Goal: Information Seeking & Learning: Learn about a topic

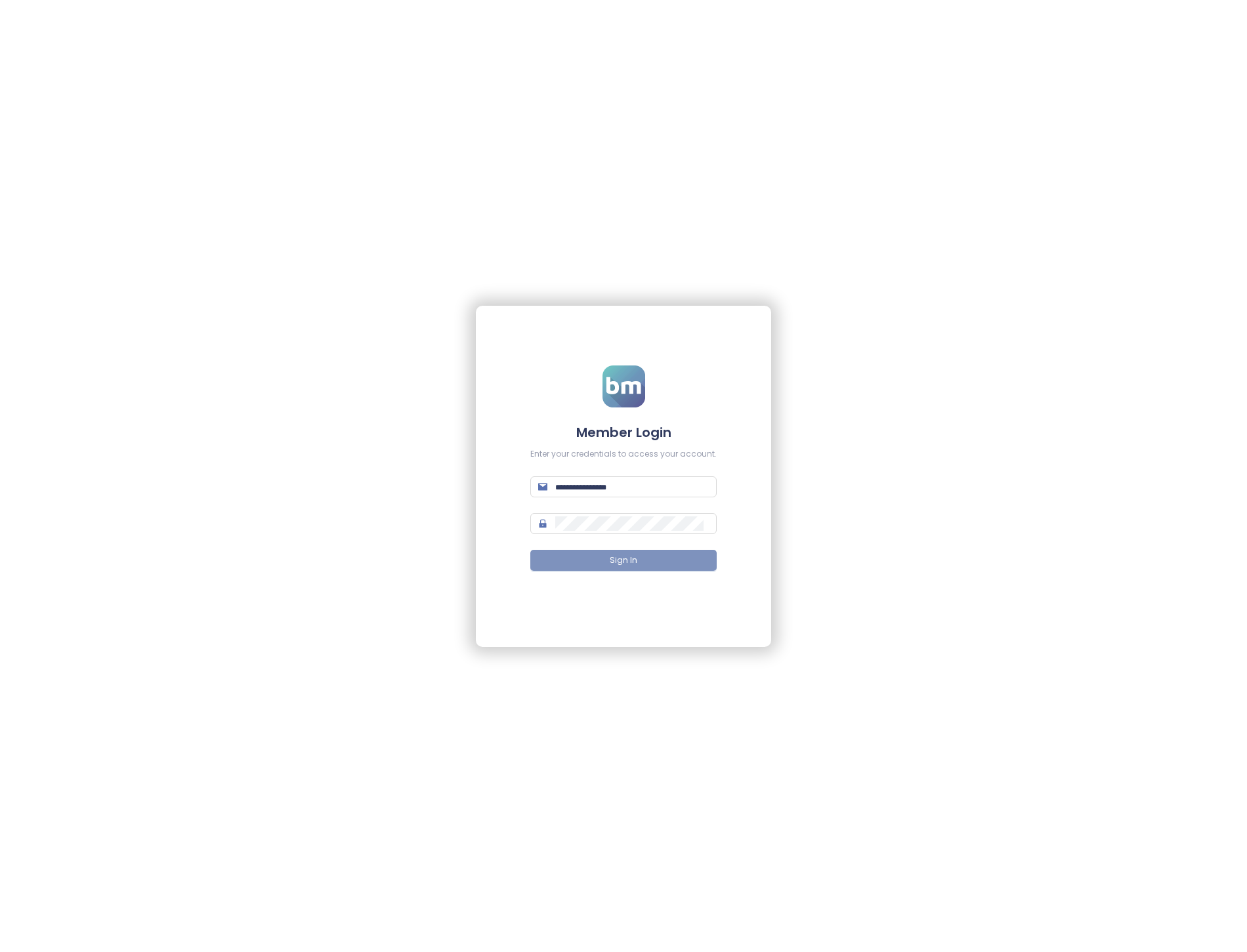
type input "**********"
click at [640, 556] on button "Sign In" at bounding box center [624, 560] width 187 height 21
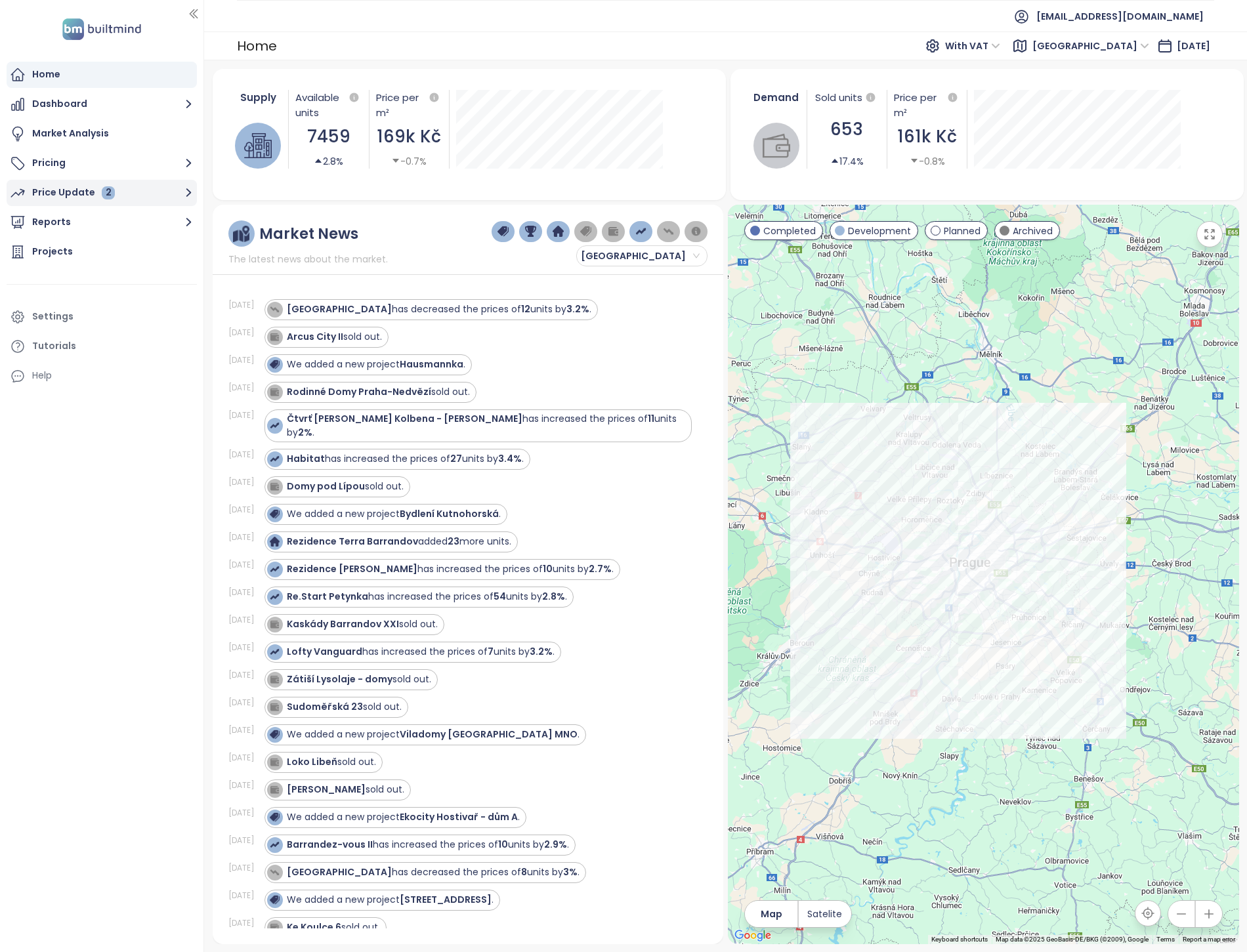
click at [82, 193] on div "Price Update 2" at bounding box center [74, 193] width 83 height 16
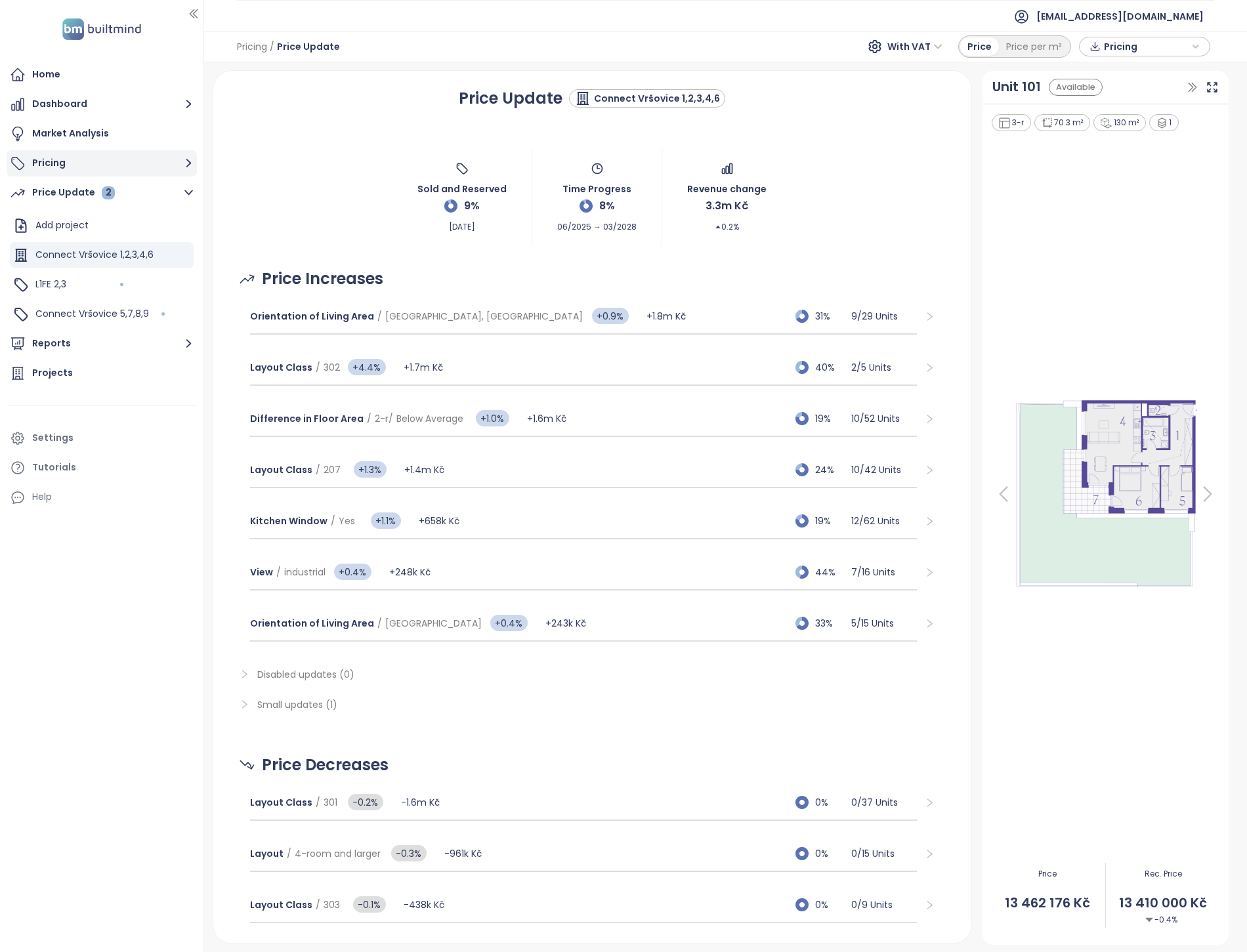
click at [50, 156] on button "Pricing" at bounding box center [101, 163] width 190 height 26
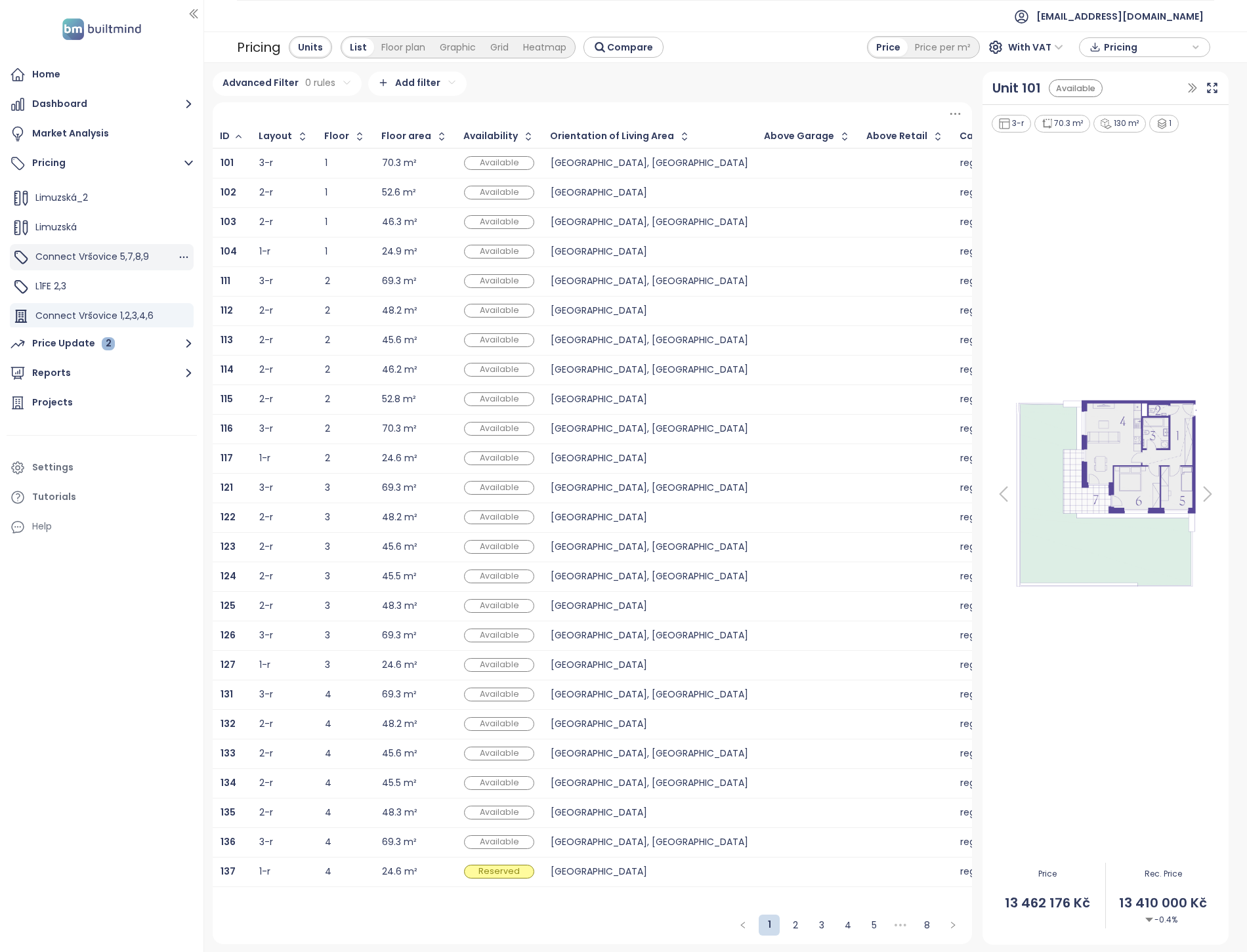
scroll to position [73, 0]
click at [94, 296] on span "Connect Vršovice 1,2,3,4,6" at bounding box center [94, 300] width 118 height 14
click at [119, 296] on span "Connect Vršovice 1,2,3,4,6" at bounding box center [94, 300] width 118 height 14
click at [500, 43] on div "Grid" at bounding box center [499, 47] width 32 height 18
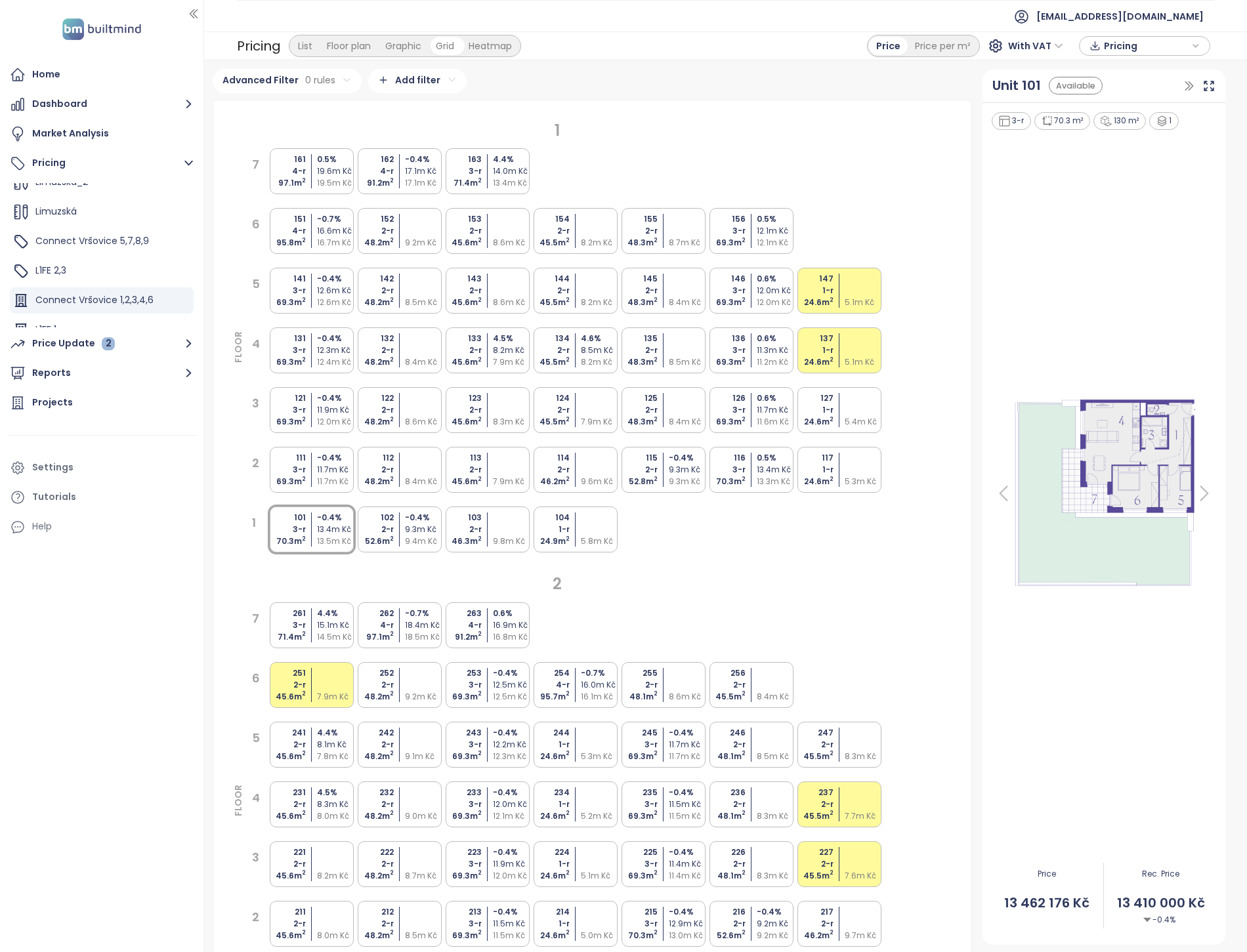
click at [552, 44] on div "Pricing List Floor plan Graphic Grid Heatmap Price Price per m² With VAT Pricing" at bounding box center [726, 46] width 1043 height 29
click at [494, 47] on div "Heatmap" at bounding box center [493, 46] width 58 height 18
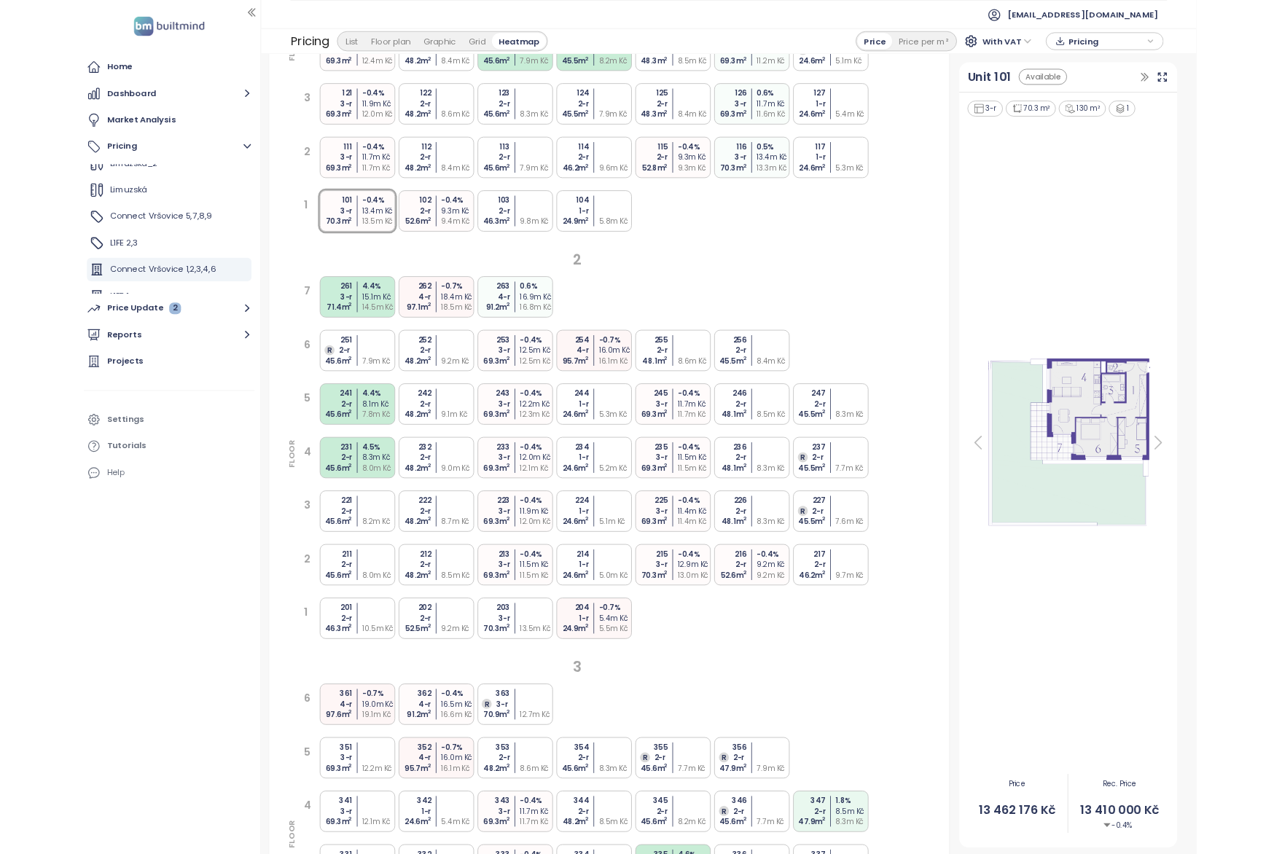
scroll to position [0, 0]
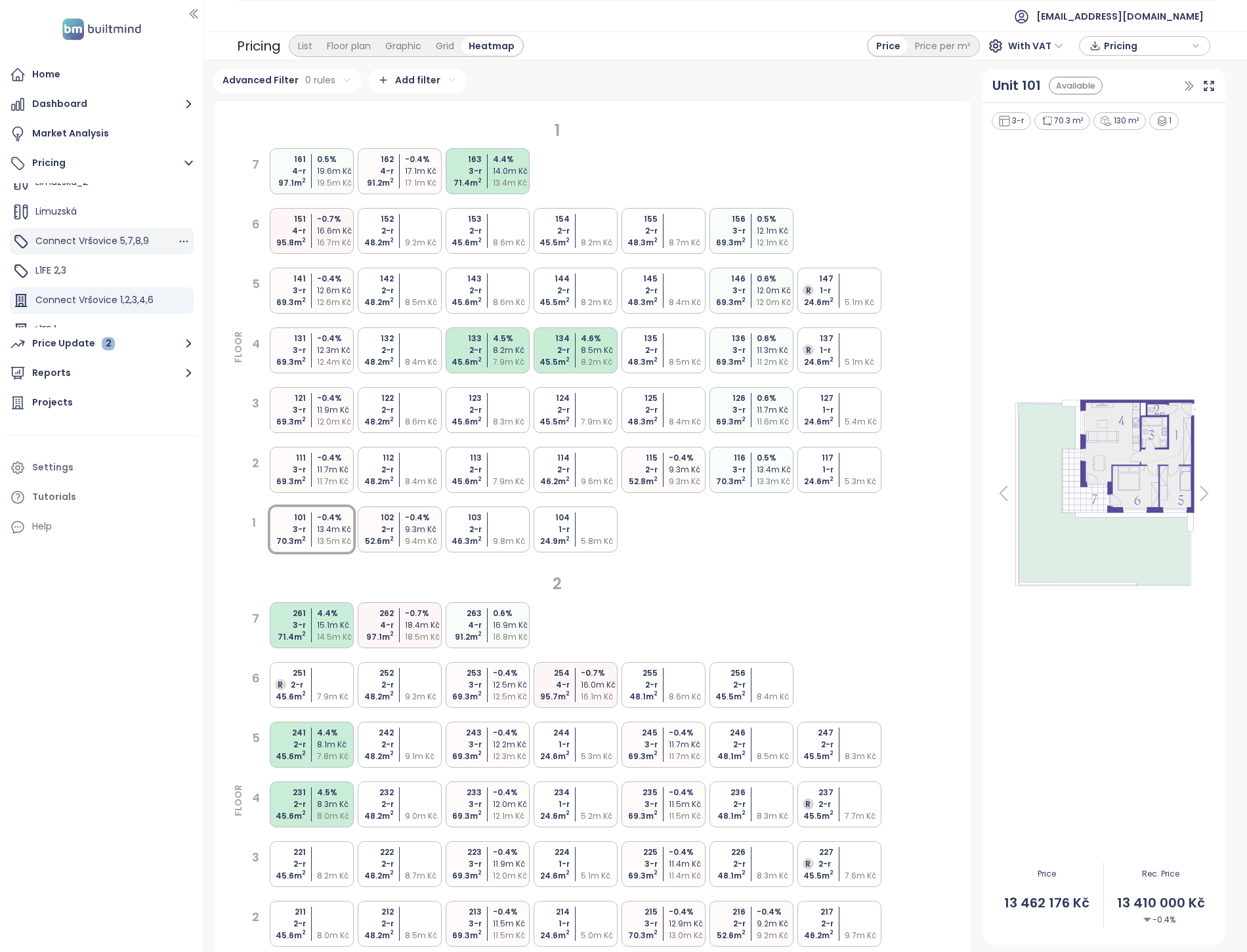
drag, startPoint x: 90, startPoint y: 240, endPoint x: 96, endPoint y: 238, distance: 6.3
click at [90, 240] on span "Connect Vršovice 5,7,8,9" at bounding box center [92, 240] width 114 height 14
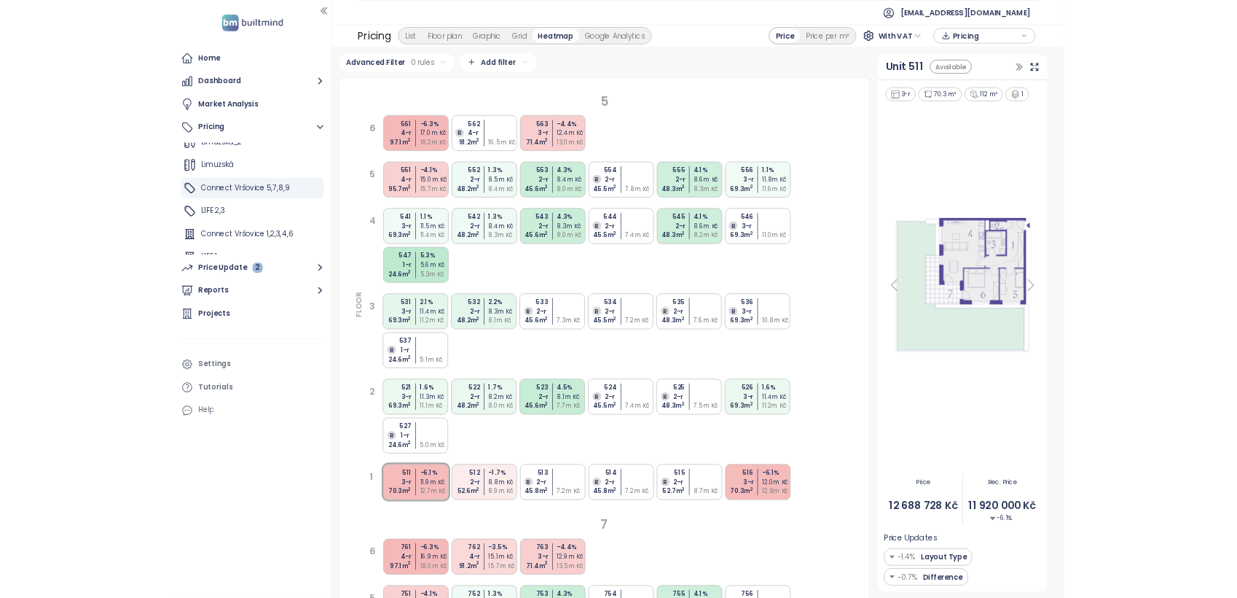
scroll to position [81, 0]
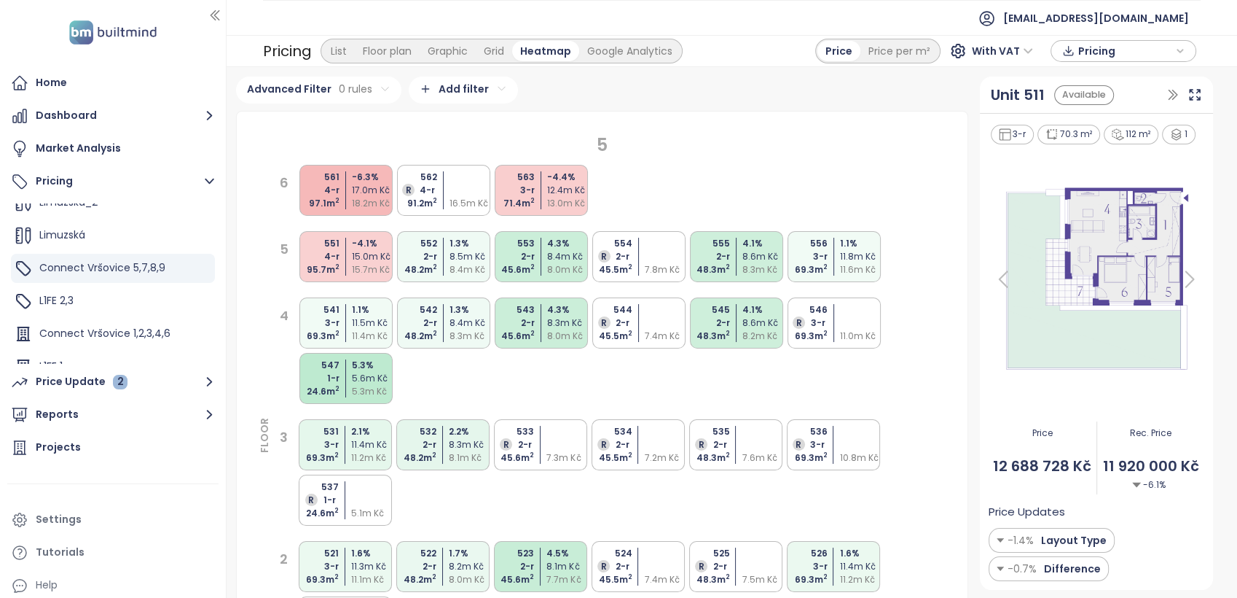
click at [497, 88] on html "Home Dashboard Market Analysis Pricing Add project Limuzská_pokus Limuzská_2 Li…" at bounding box center [618, 299] width 1237 height 598
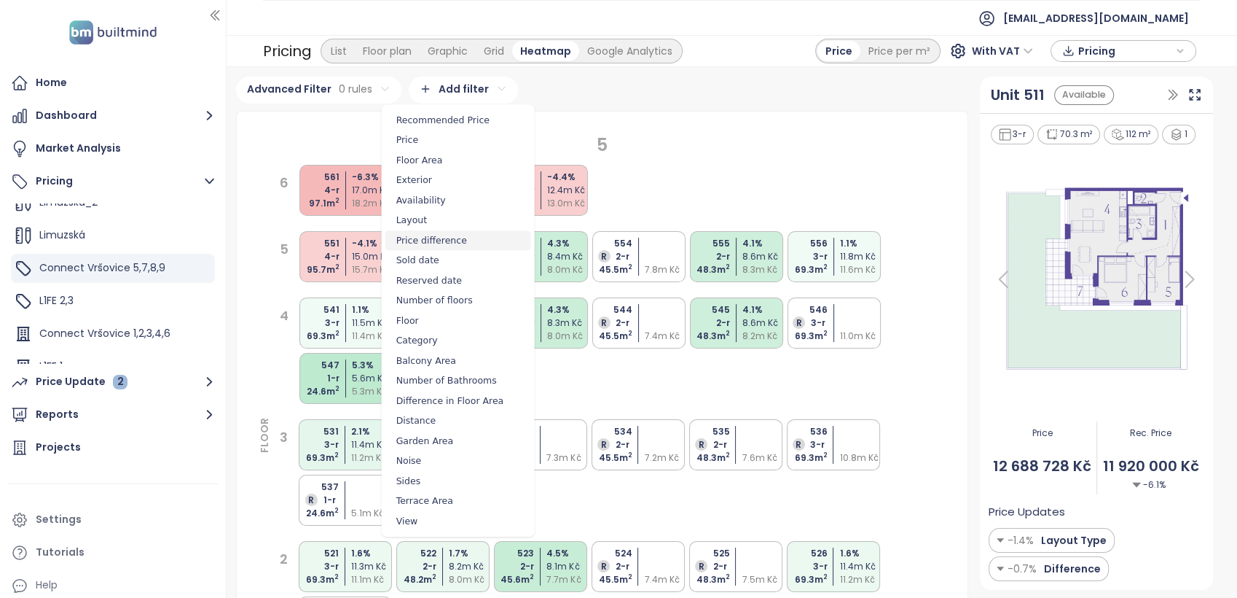
click at [456, 236] on span "Price difference" at bounding box center [458, 240] width 146 height 20
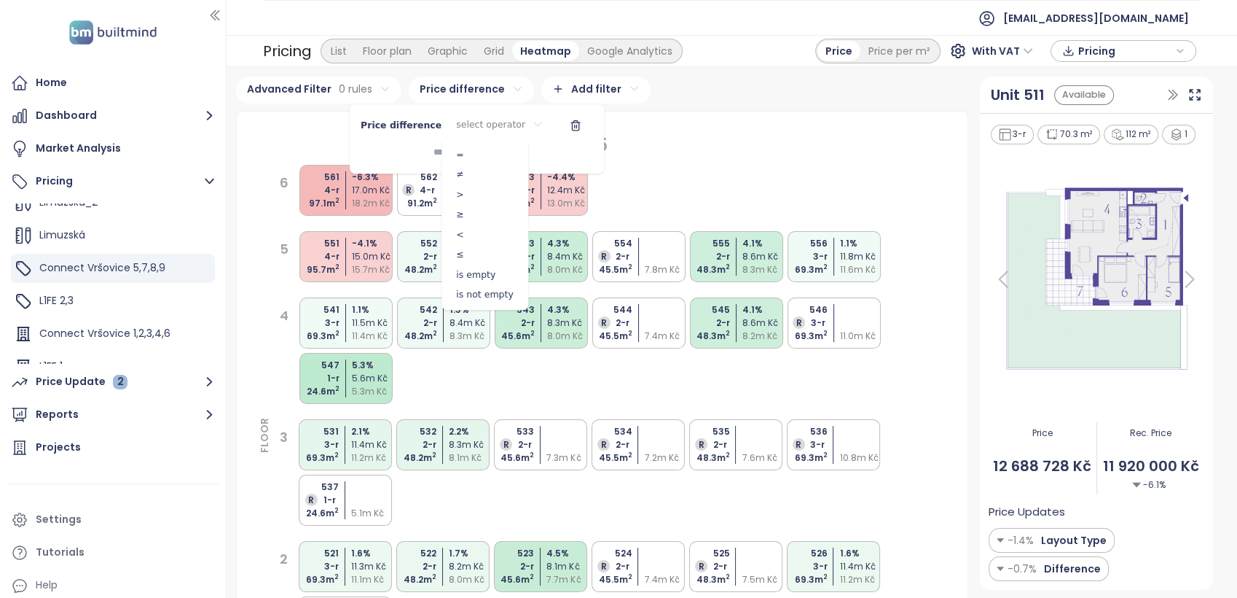
click at [498, 125] on html "Home Dashboard Market Analysis Pricing Add project Limuzská_pokus Limuzská_2 Li…" at bounding box center [618, 299] width 1237 height 598
click at [468, 195] on span ">" at bounding box center [484, 194] width 79 height 20
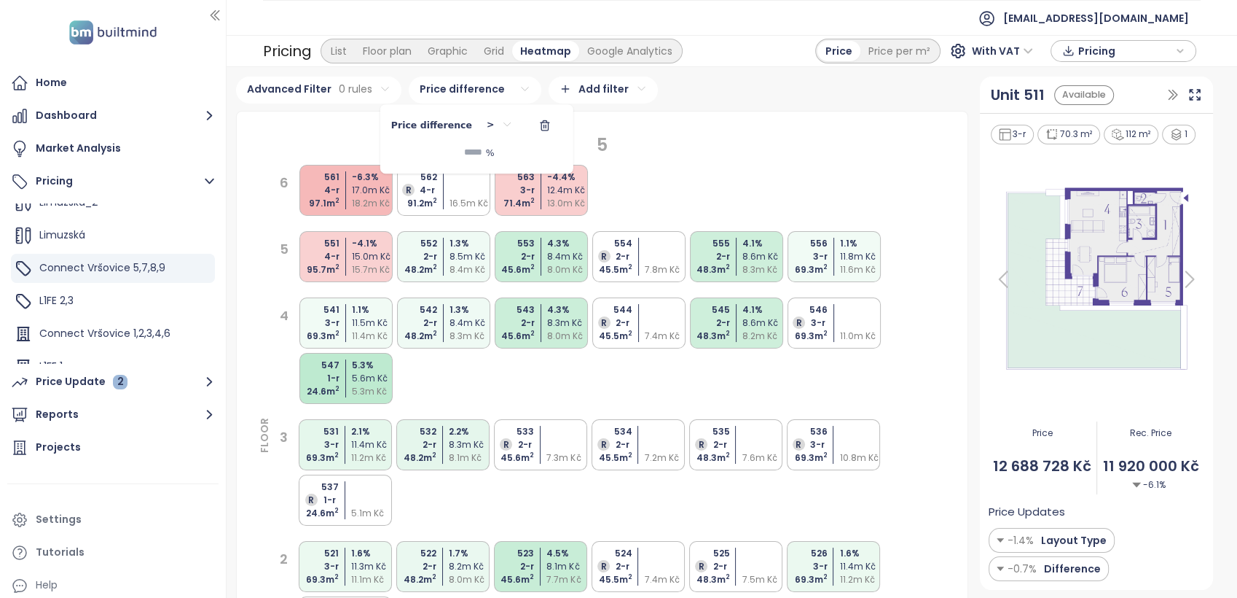
click at [482, 152] on input at bounding box center [436, 153] width 91 height 24
type input "*"
click at [752, 139] on html "Home Dashboard Market Analysis Pricing Add project Limuzská_pokus Limuzská_2 Li…" at bounding box center [618, 299] width 1237 height 598
click at [341, 96] on html "Home Dashboard Market Analysis Pricing Add project Limuzská_pokus Limuzská_2 Li…" at bounding box center [618, 299] width 1237 height 598
click at [347, 90] on html "Home Dashboard Market Analysis Pricing Add project Limuzská_pokus Limuzská_2 Li…" at bounding box center [618, 299] width 1237 height 598
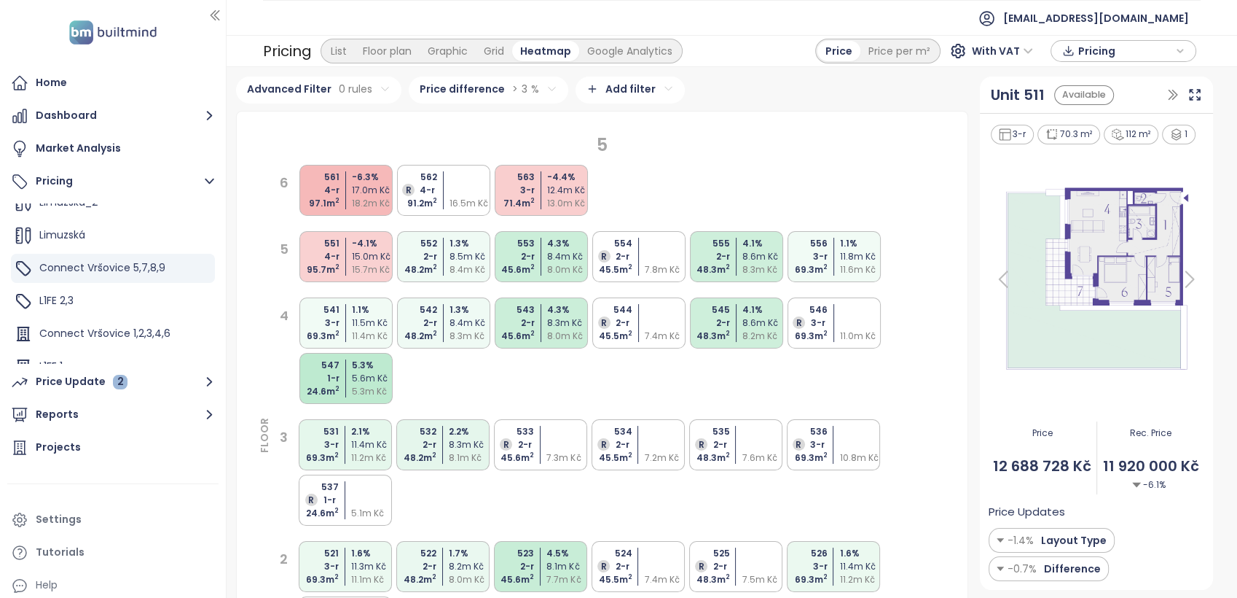
click at [512, 90] on html "Home Dashboard Market Analysis Pricing Add project Limuzská_pokus Limuzská_2 Li…" at bounding box center [618, 299] width 1237 height 598
click at [463, 128] on span "Price difference" at bounding box center [444, 125] width 81 height 13
click at [467, 87] on html "Home Dashboard Market Analysis Pricing Add project Limuzská_pokus Limuzská_2 Li…" at bounding box center [618, 299] width 1237 height 598
click at [478, 83] on html "Home Dashboard Market Analysis Pricing Add project Limuzská_pokus Limuzská_2 Li…" at bounding box center [618, 299] width 1237 height 598
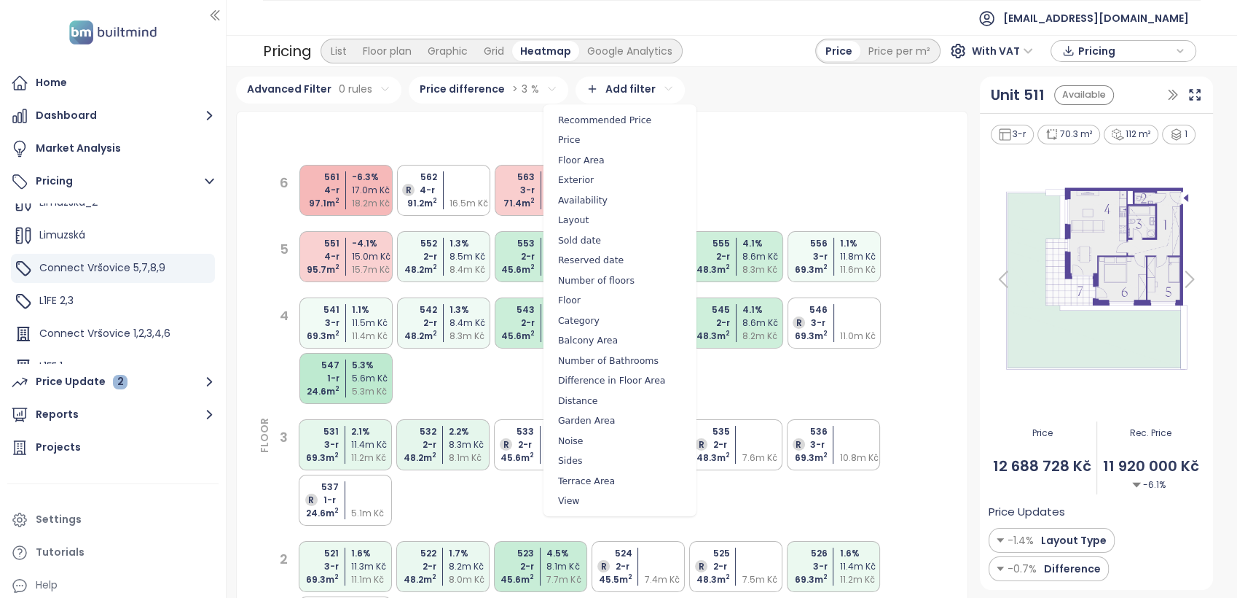
click at [614, 85] on html "Home Dashboard Market Analysis Pricing Add project Limuzská_pokus Limuzská_2 Li…" at bounding box center [618, 299] width 1237 height 598
click at [511, 94] on html "Home Dashboard Market Analysis Pricing Add project Limuzská_pokus Limuzská_2 Li…" at bounding box center [618, 299] width 1237 height 598
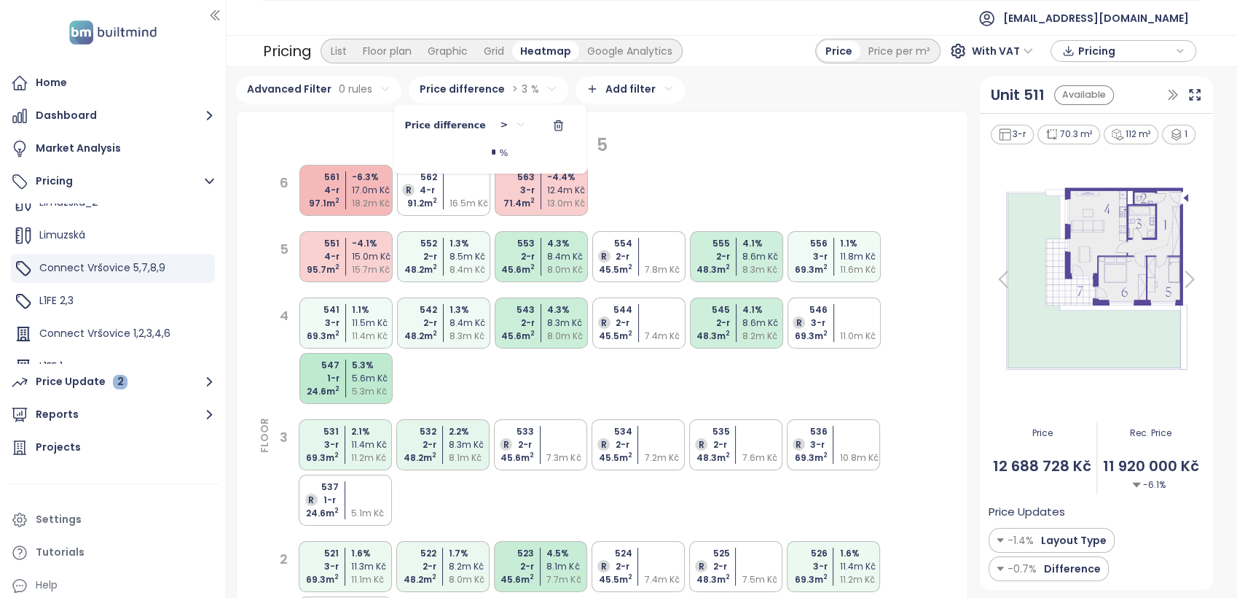
click at [521, 86] on html "Home Dashboard Market Analysis Pricing Add project Limuzská_pokus Limuzská_2 Li…" at bounding box center [618, 299] width 1237 height 598
click at [493, 122] on html "Home Dashboard Market Analysis Pricing Add project Limuzská_pokus Limuzská_2 Li…" at bounding box center [618, 299] width 1237 height 598
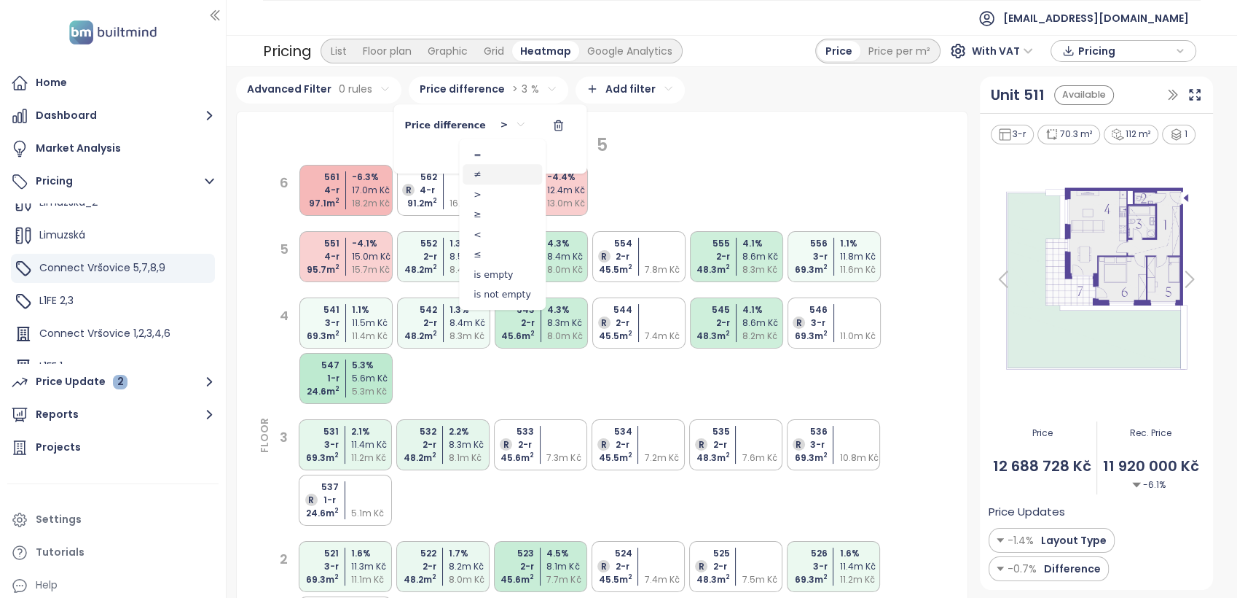
click at [488, 177] on span "≠" at bounding box center [502, 174] width 79 height 20
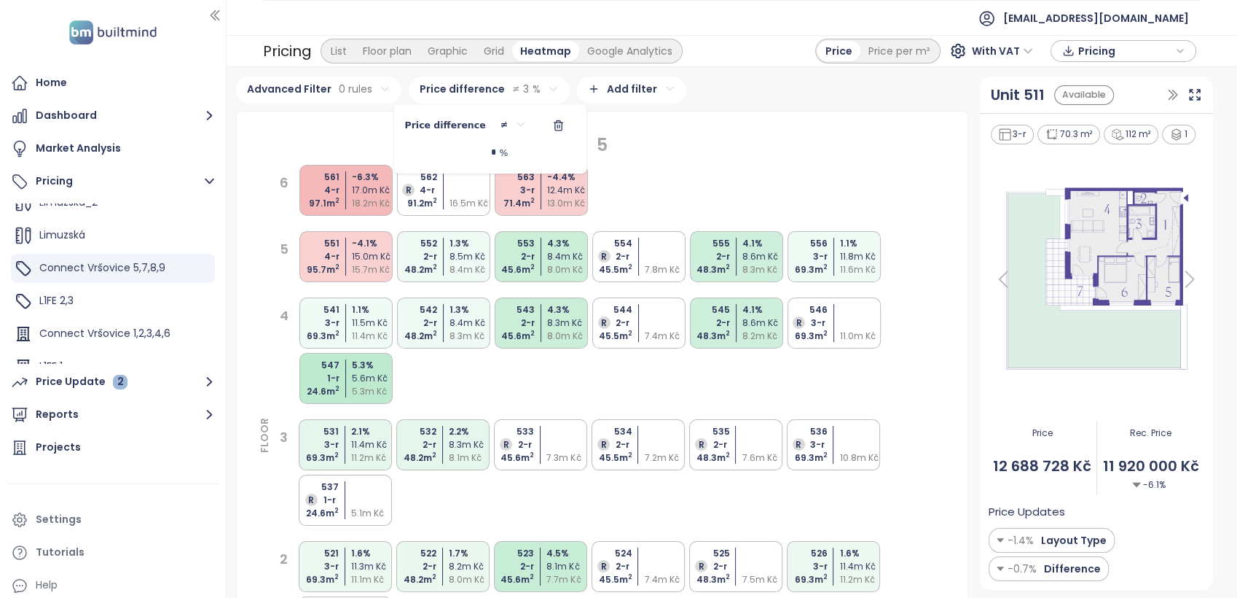
click at [495, 160] on input "*" at bounding box center [449, 153] width 91 height 24
click at [490, 154] on input "*" at bounding box center [449, 153] width 91 height 24
type input "*"
click at [693, 144] on html "Home Dashboard Market Analysis Pricing Add project Limuzská_pokus Limuzská_2 Li…" at bounding box center [618, 299] width 1237 height 598
click at [616, 48] on div "Google Analytics" at bounding box center [629, 51] width 101 height 20
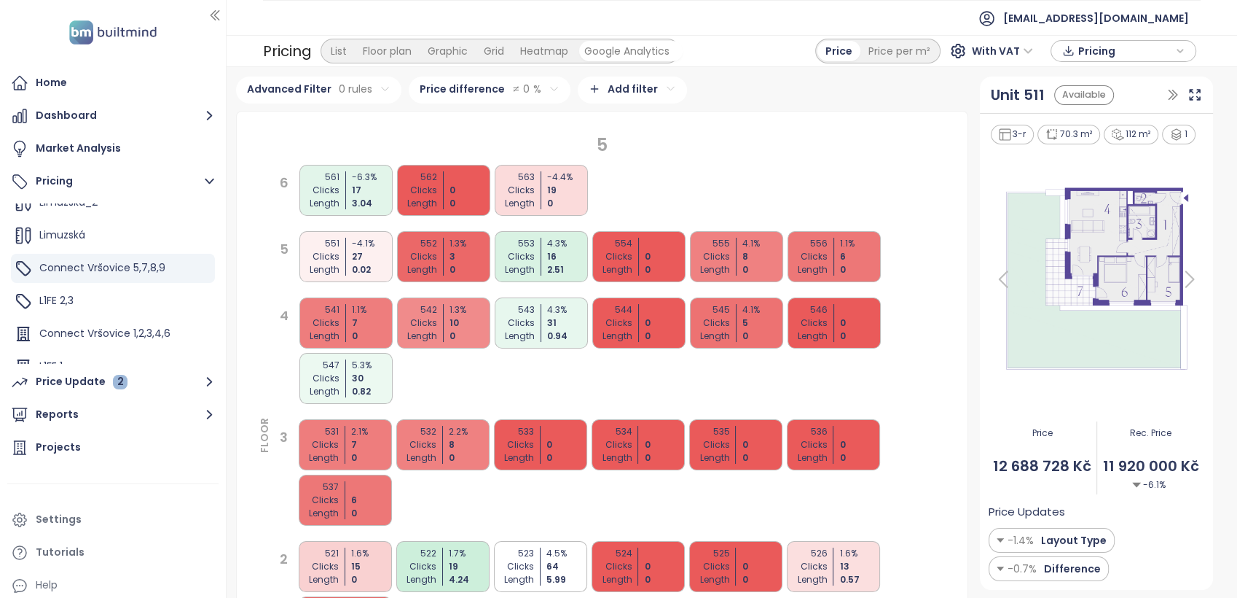
click at [565, 50] on div "Heatmap" at bounding box center [544, 51] width 64 height 20
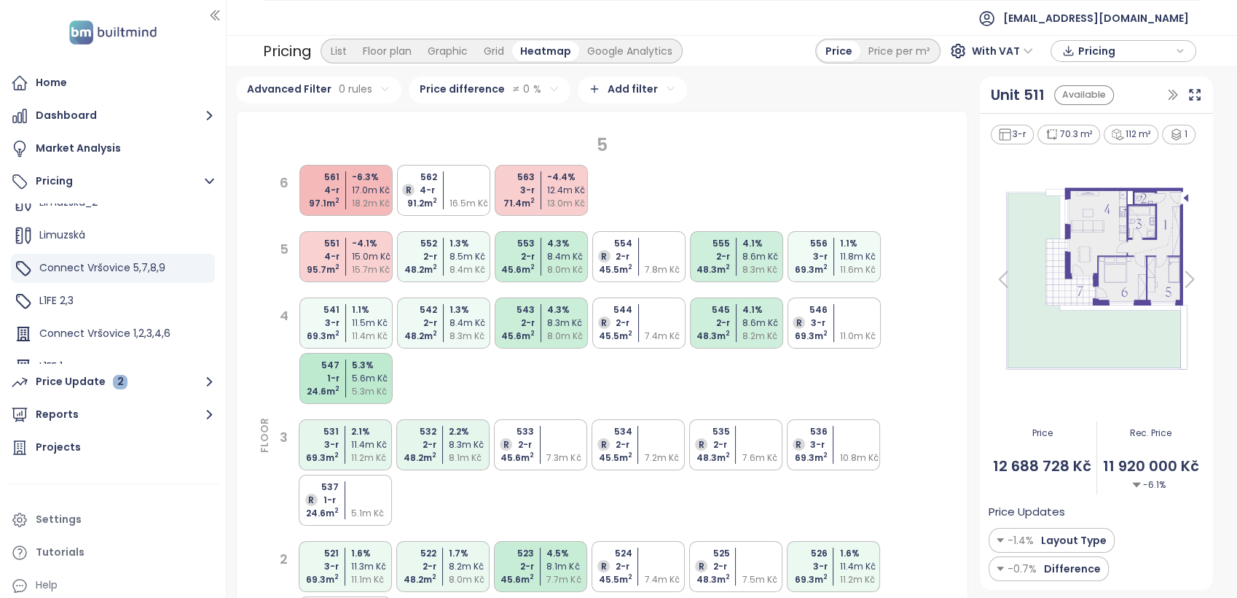
click at [536, 95] on html "Home Dashboard Market Analysis Pricing Add project Limuzská_pokus Limuzská_2 Li…" at bounding box center [618, 299] width 1237 height 598
click at [552, 128] on icon "button" at bounding box center [558, 126] width 12 height 12
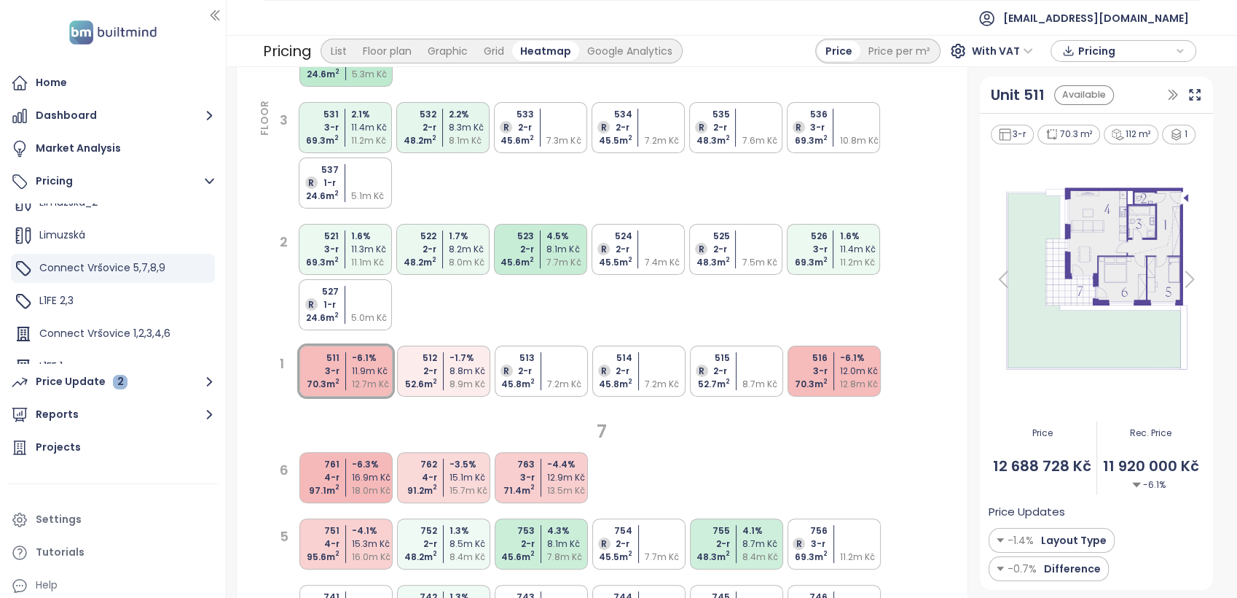
scroll to position [0, 0]
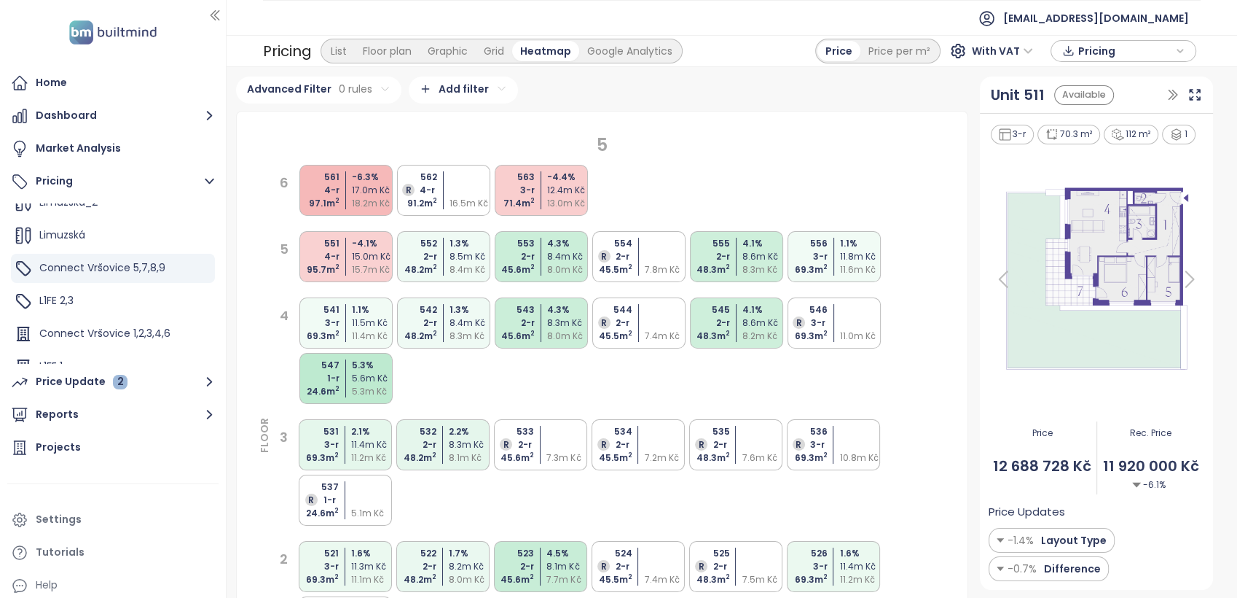
click at [632, 388] on div "541 3-r 69.3 m 2 1.1 % 11.5m Kč 11.4m Kč 542 2-r 48.2 m 2 1.3 % 8.4m Kč 8.3m Kč…" at bounding box center [622, 350] width 651 height 111
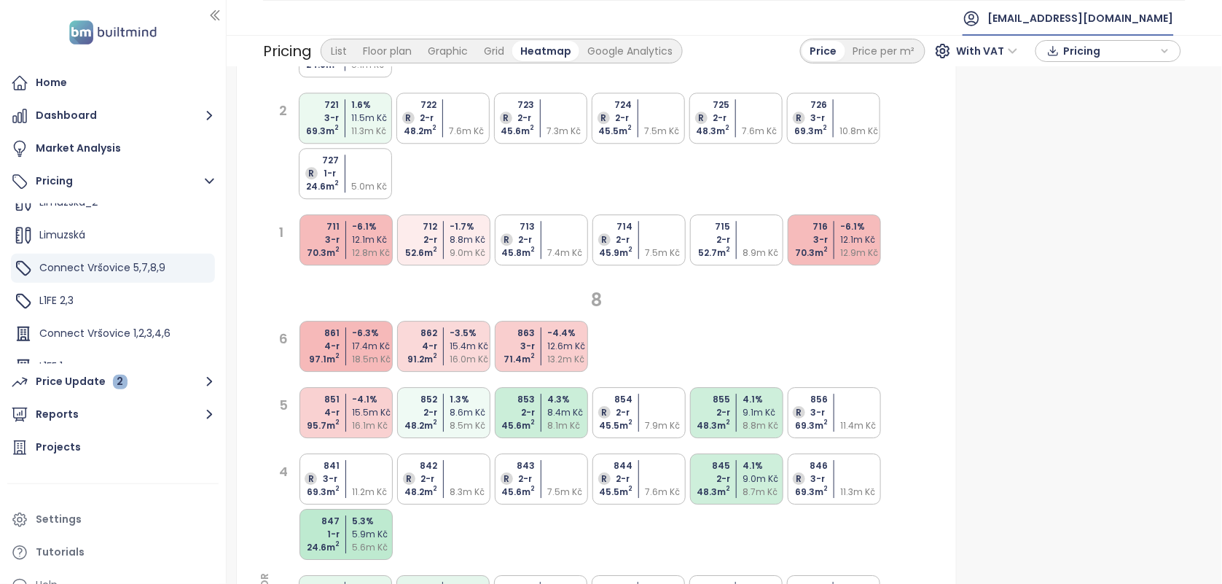
scroll to position [1052, 0]
